Goal: Find specific page/section: Find specific page/section

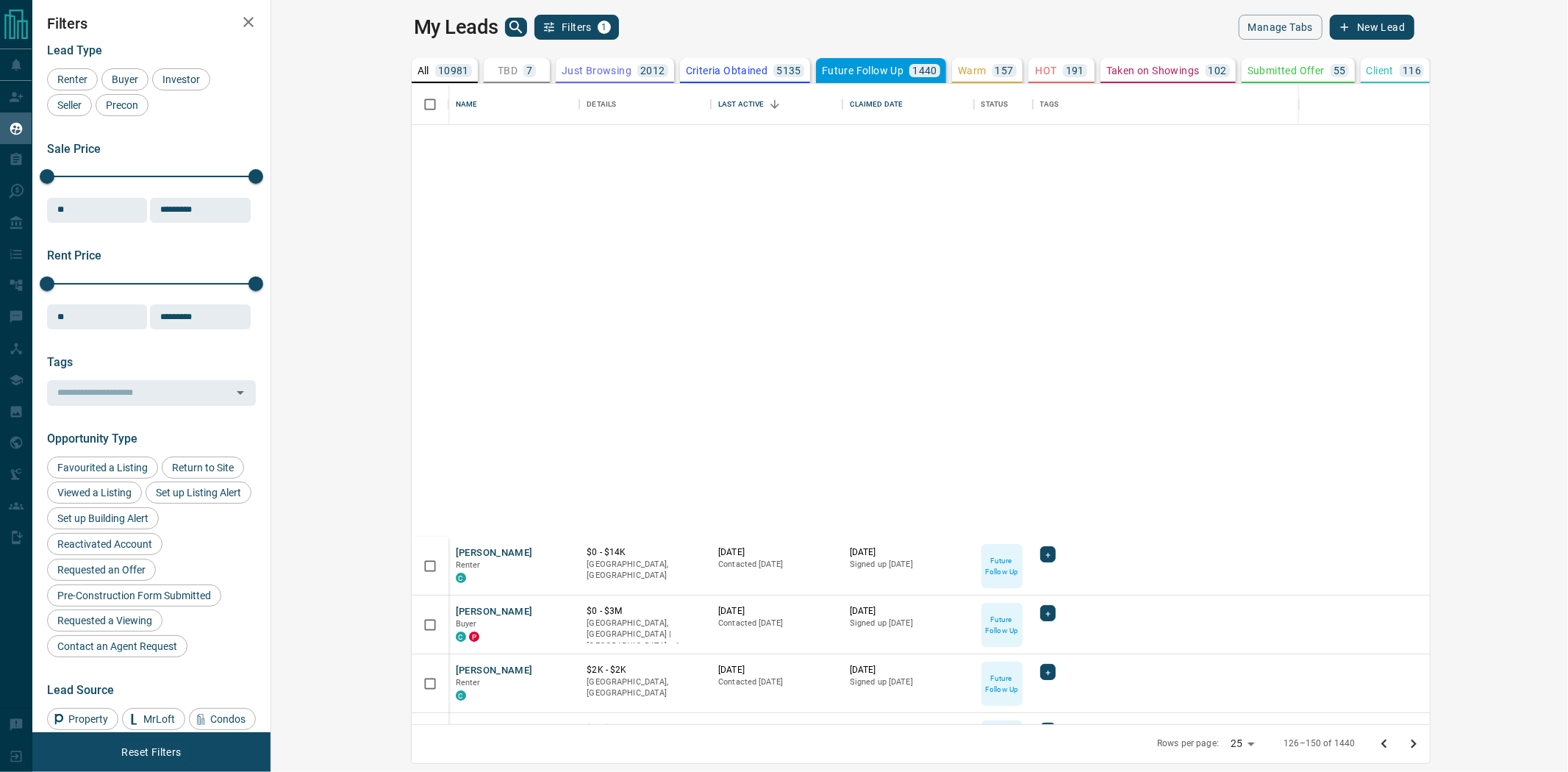
scroll to position [13, 12]
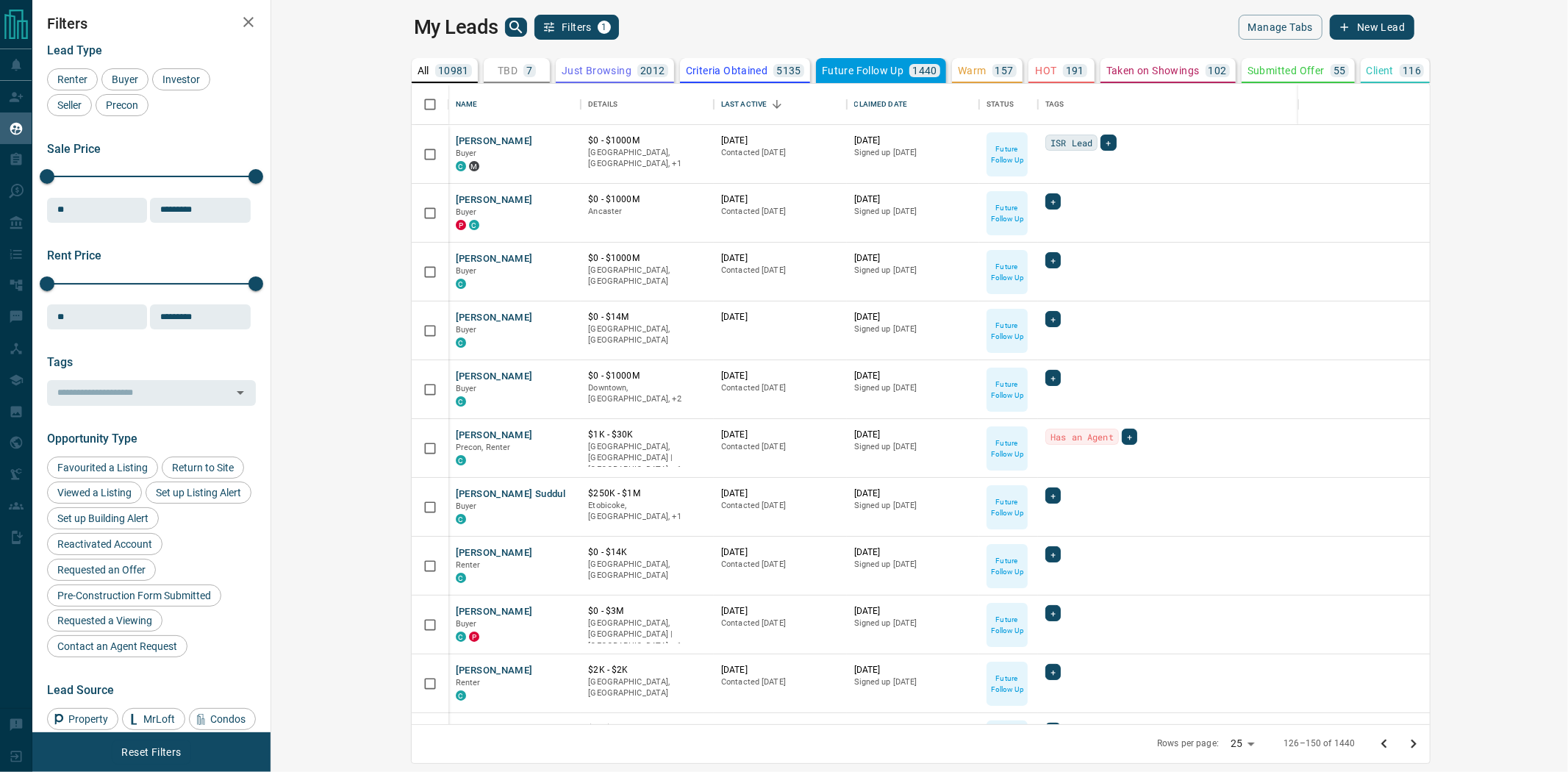
click at [1393, 747] on icon "Go to previous page" at bounding box center [1384, 743] width 18 height 18
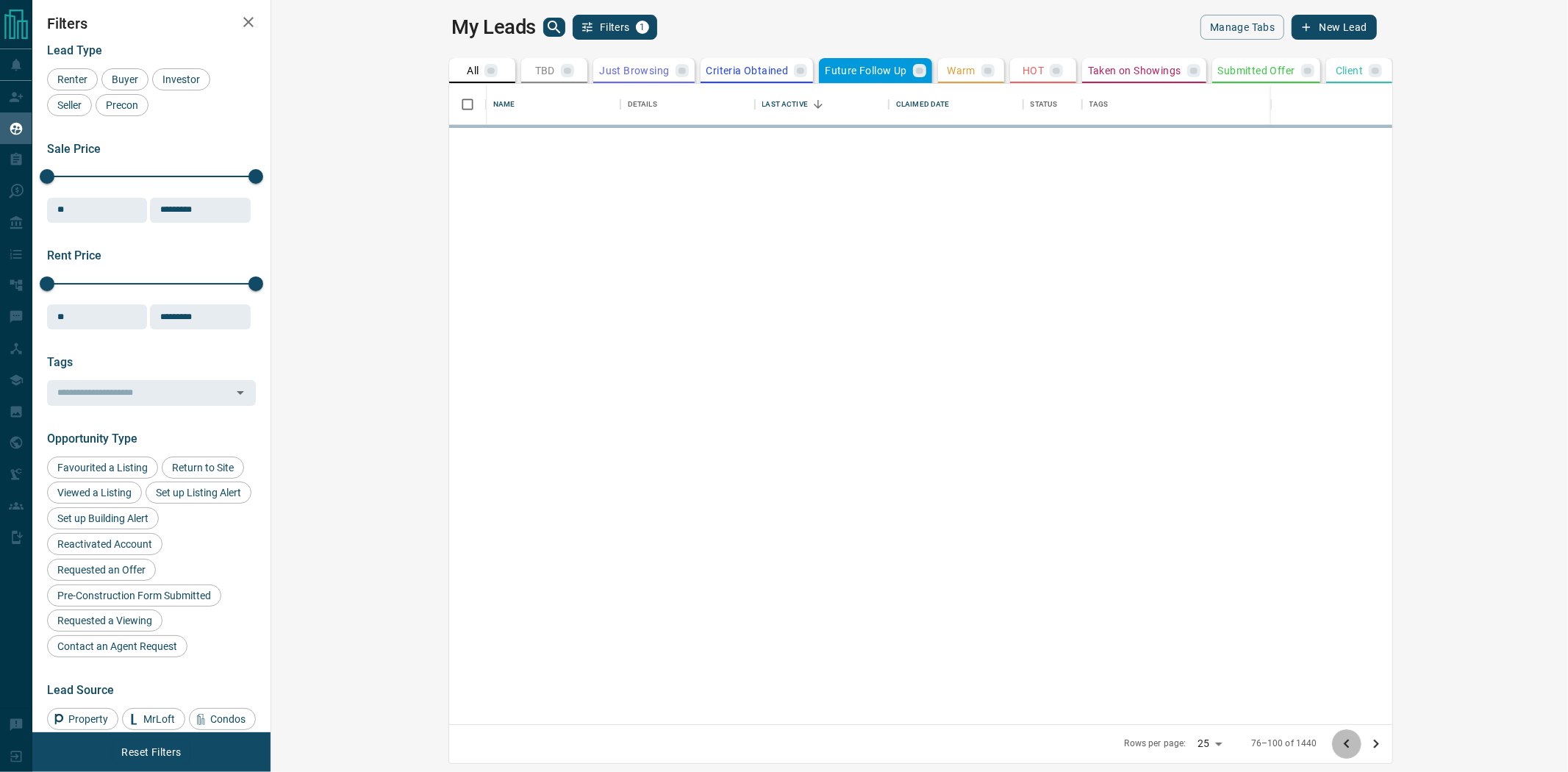
click at [1355, 747] on icon "Go to previous page" at bounding box center [1347, 743] width 18 height 18
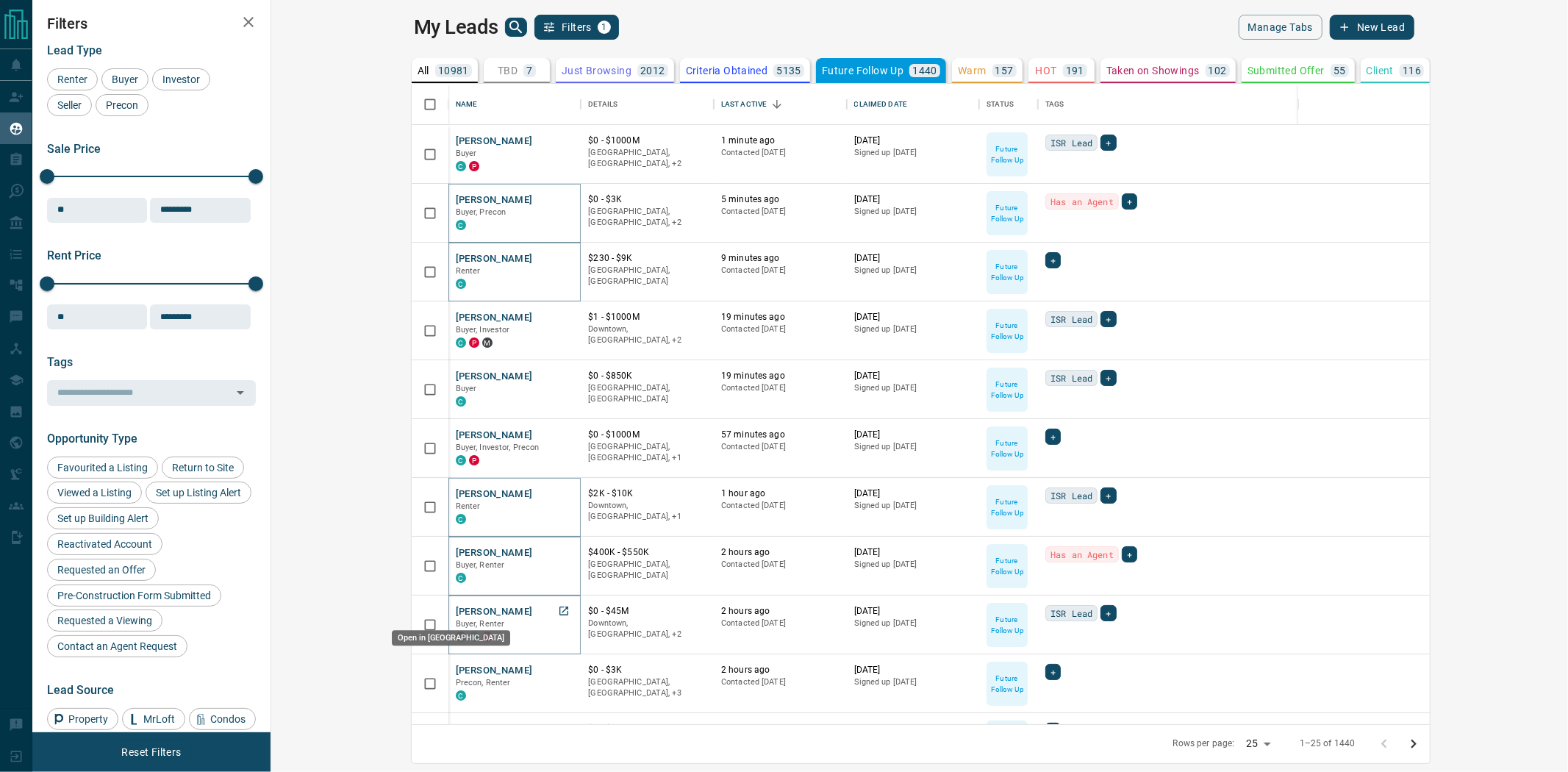
drag, startPoint x: 428, startPoint y: 614, endPoint x: 421, endPoint y: 635, distance: 22.1
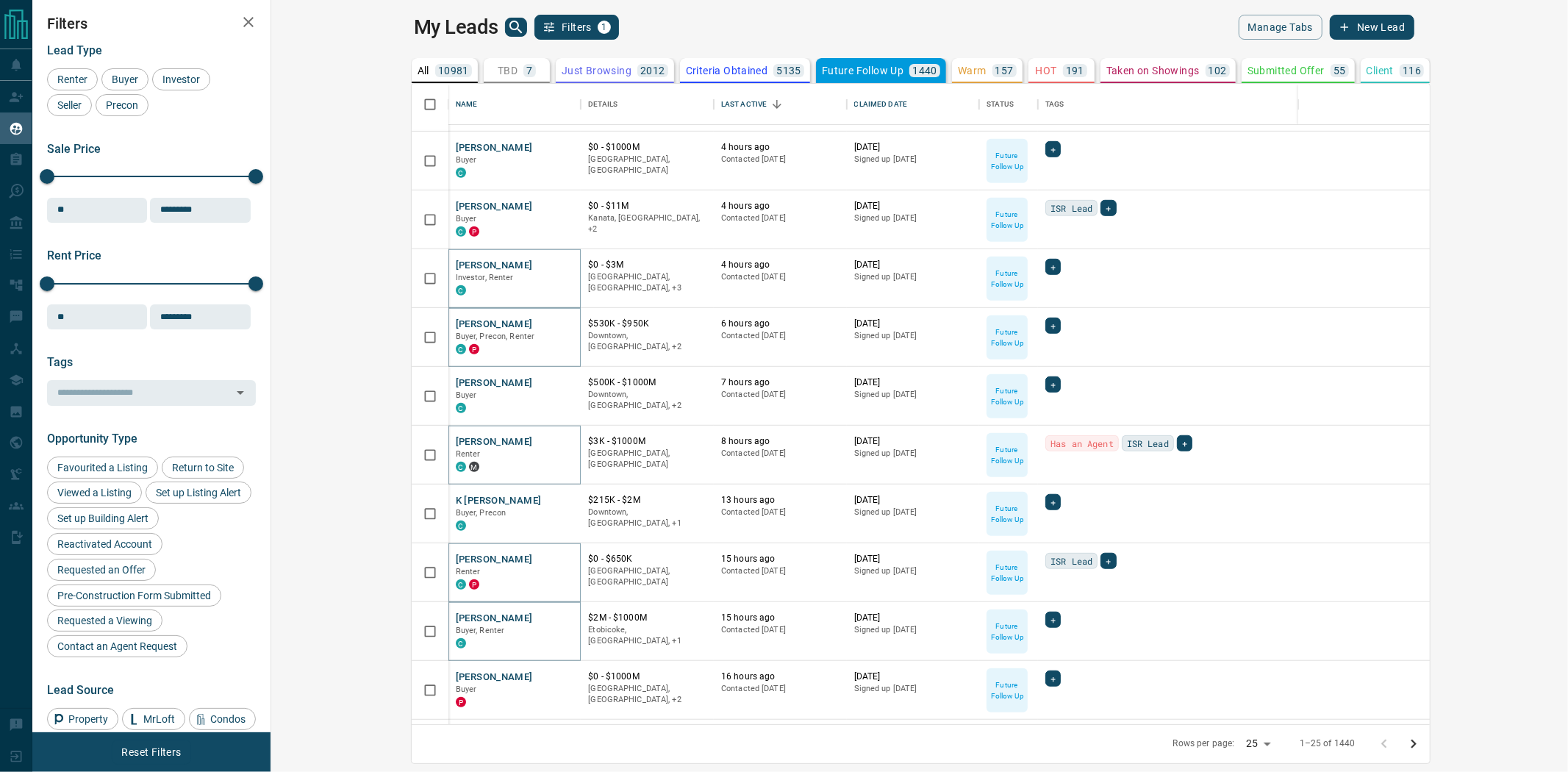
scroll to position [870, 0]
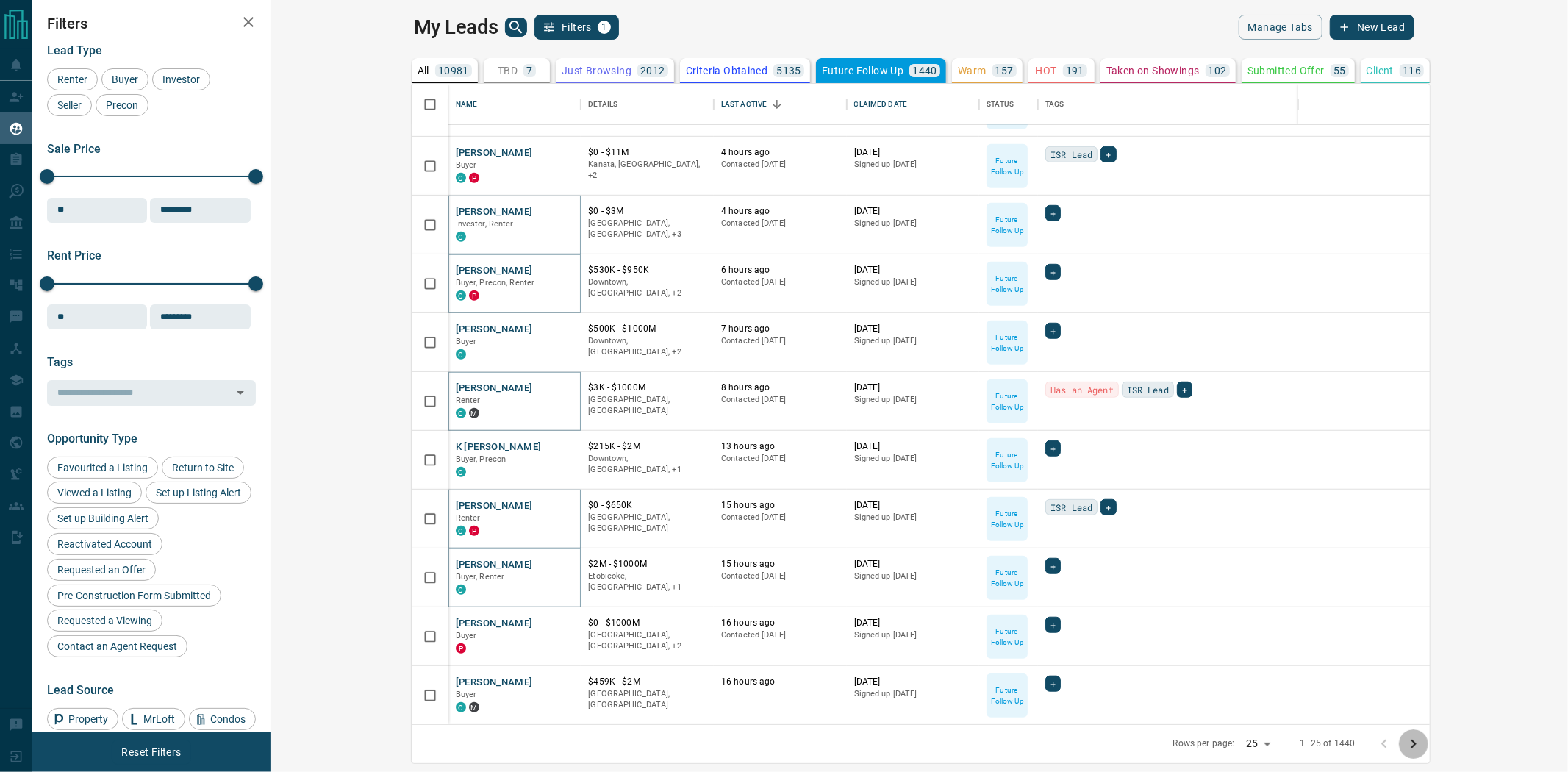
click at [1422, 750] on icon "Go to next page" at bounding box center [1413, 743] width 18 height 18
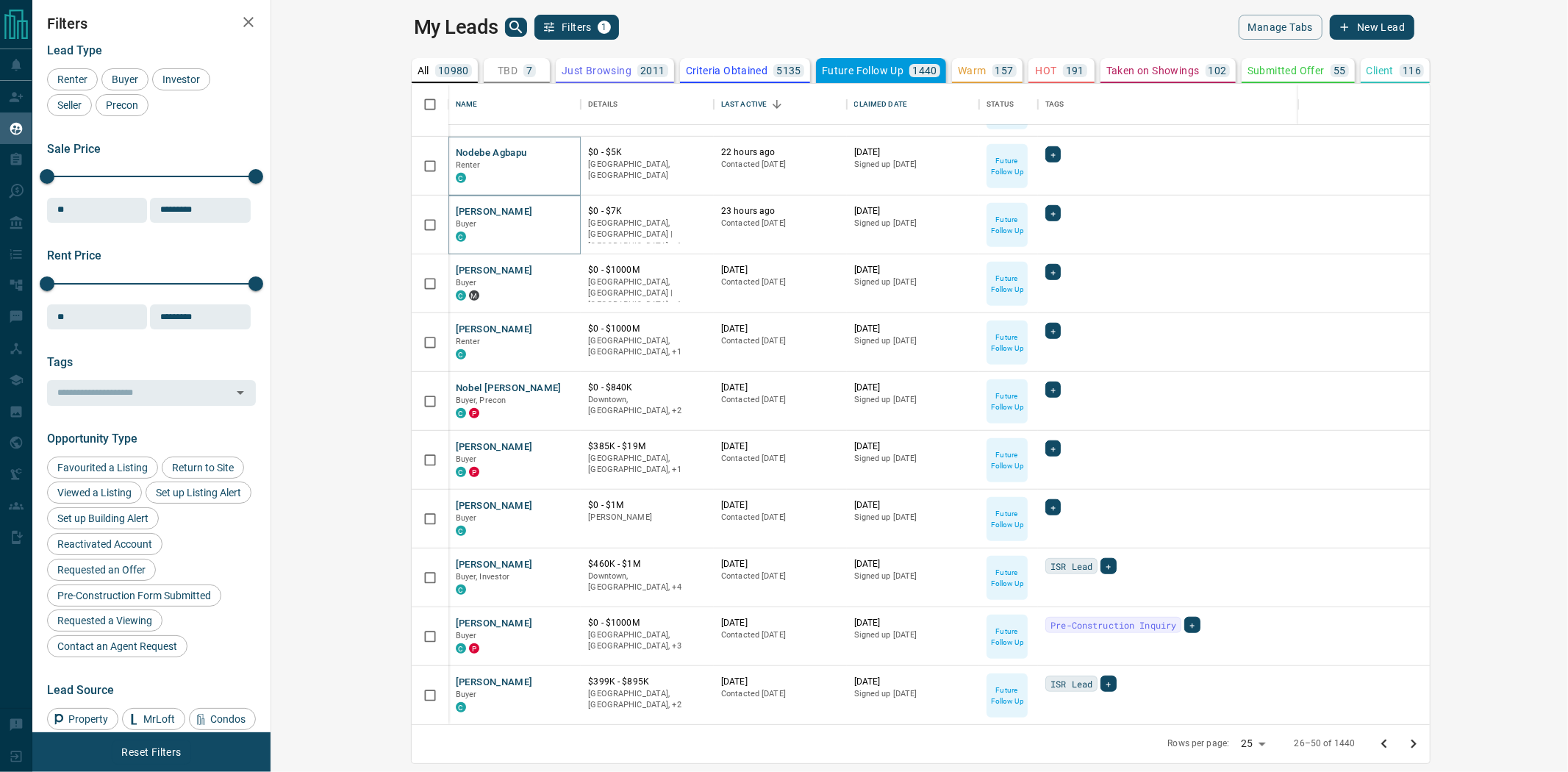
drag, startPoint x: 1547, startPoint y: 741, endPoint x: 1268, endPoint y: 717, distance: 280.0
click at [1422, 741] on icon "Go to next page" at bounding box center [1413, 743] width 18 height 18
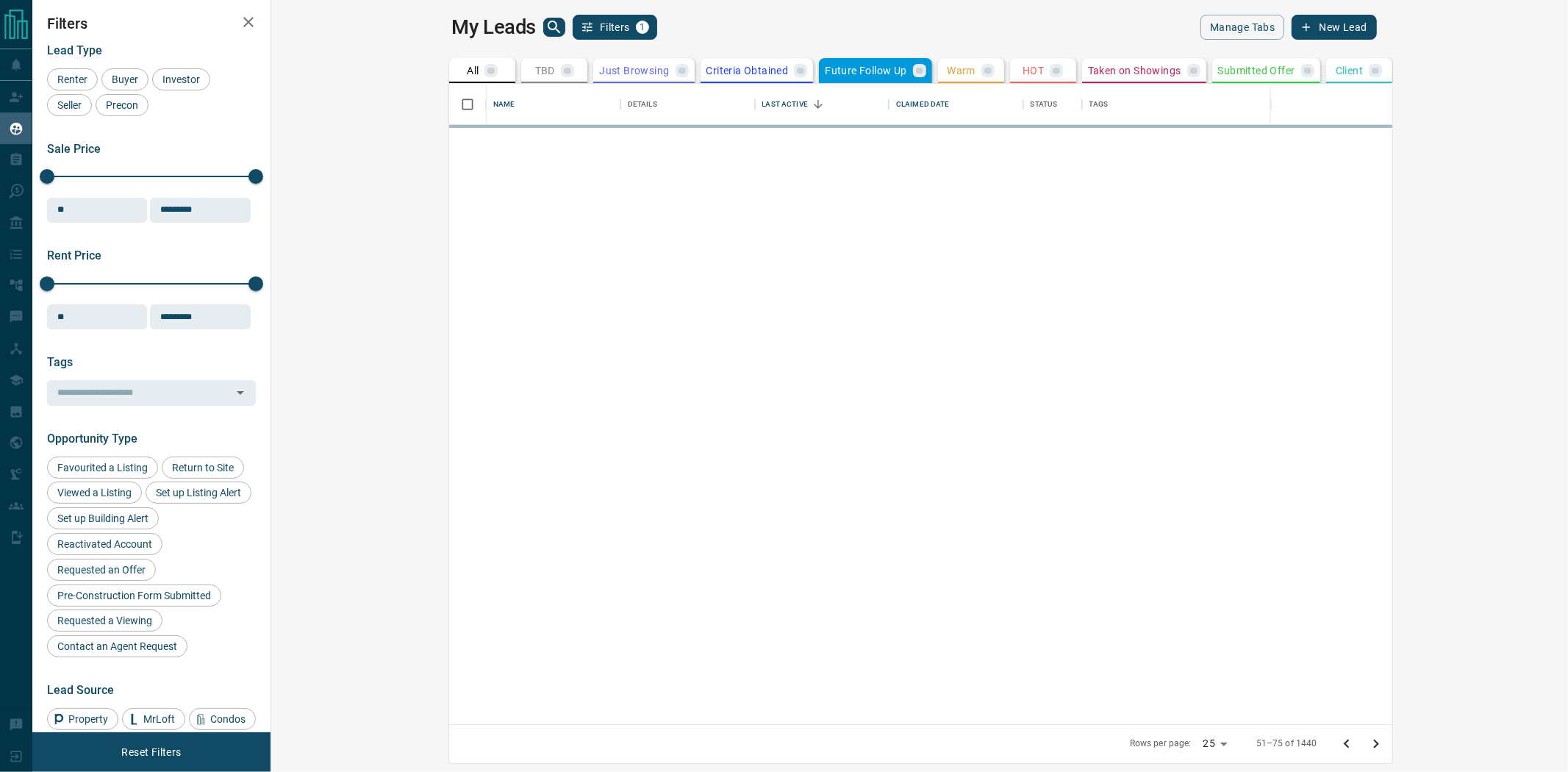
scroll to position [0, 0]
